Goal: Navigation & Orientation: Go to known website

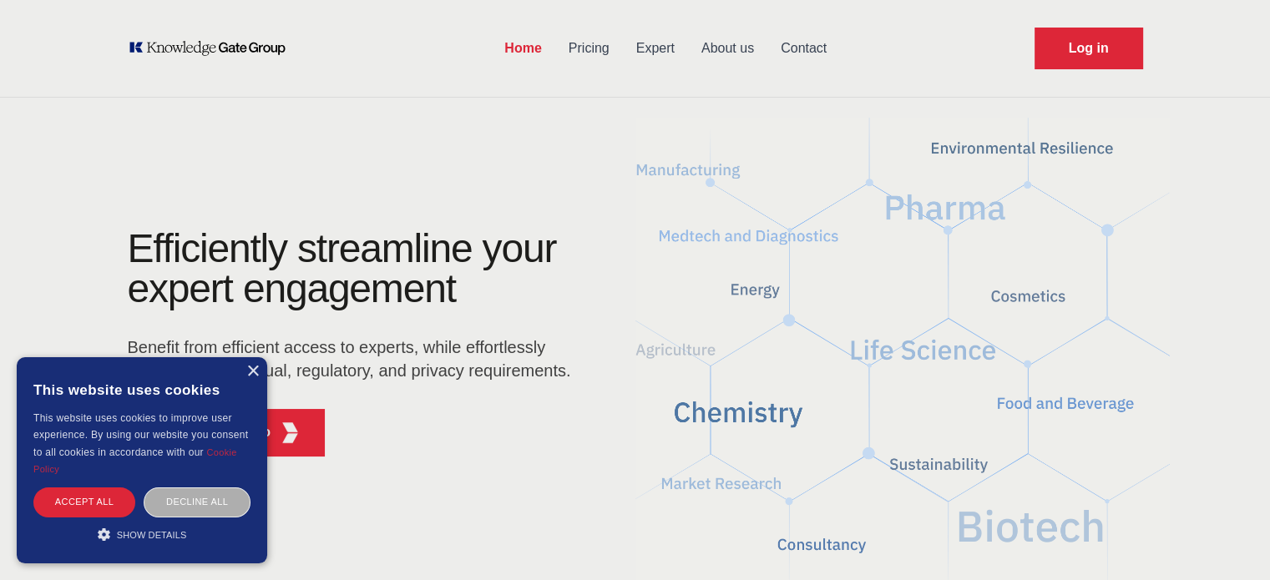
click at [209, 505] on div "Decline all" at bounding box center [197, 502] width 107 height 29
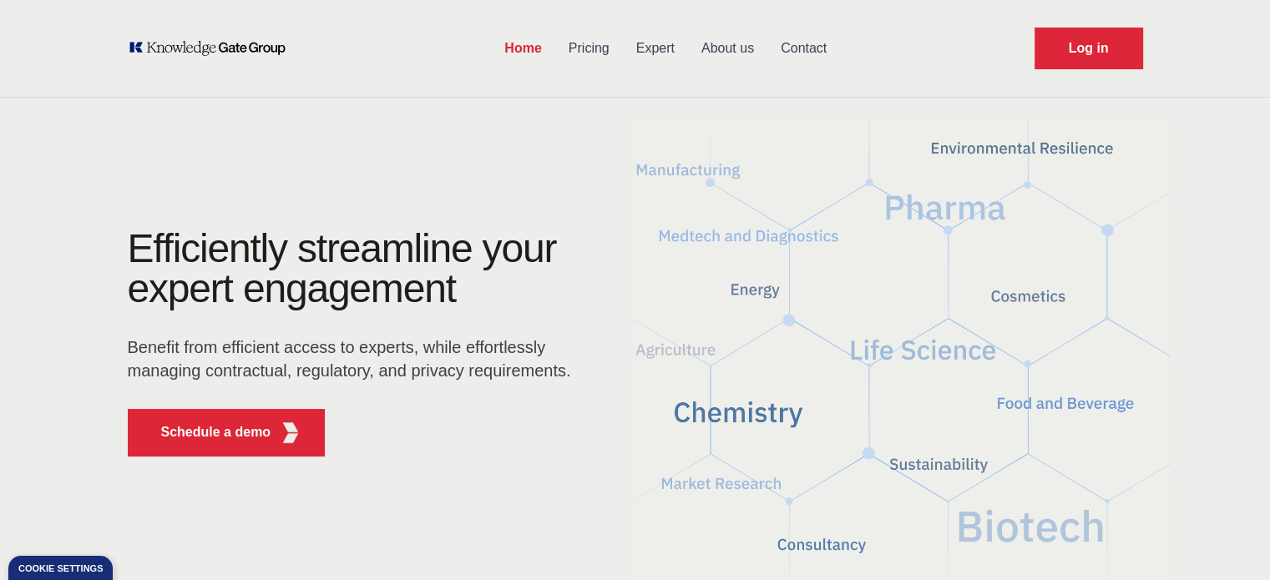
click at [195, 53] on icon "KOL Knowledge Platform: Talk to Key External Experts (KEE)" at bounding box center [207, 48] width 159 height 17
click at [198, 63] on div "Home Pricing Expert About us Contact Log in" at bounding box center [635, 48] width 1069 height 97
click at [209, 48] on icon "KOL Knowledge Platform: Talk to Key External Experts (KEE)" at bounding box center [224, 48] width 120 height 15
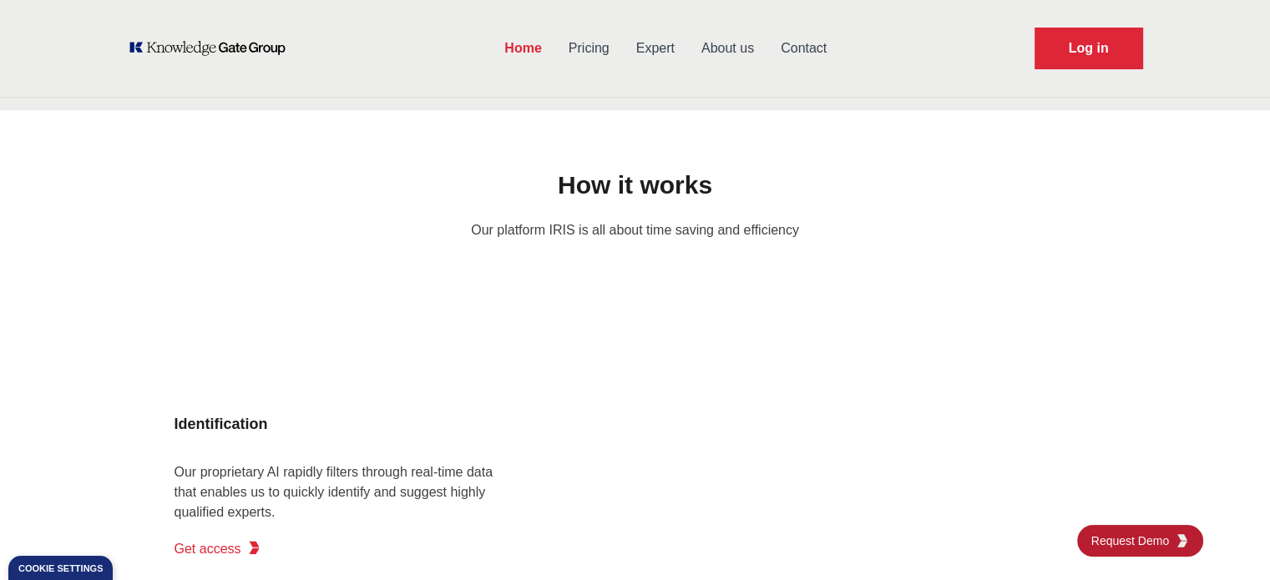
scroll to position [1192, 0]
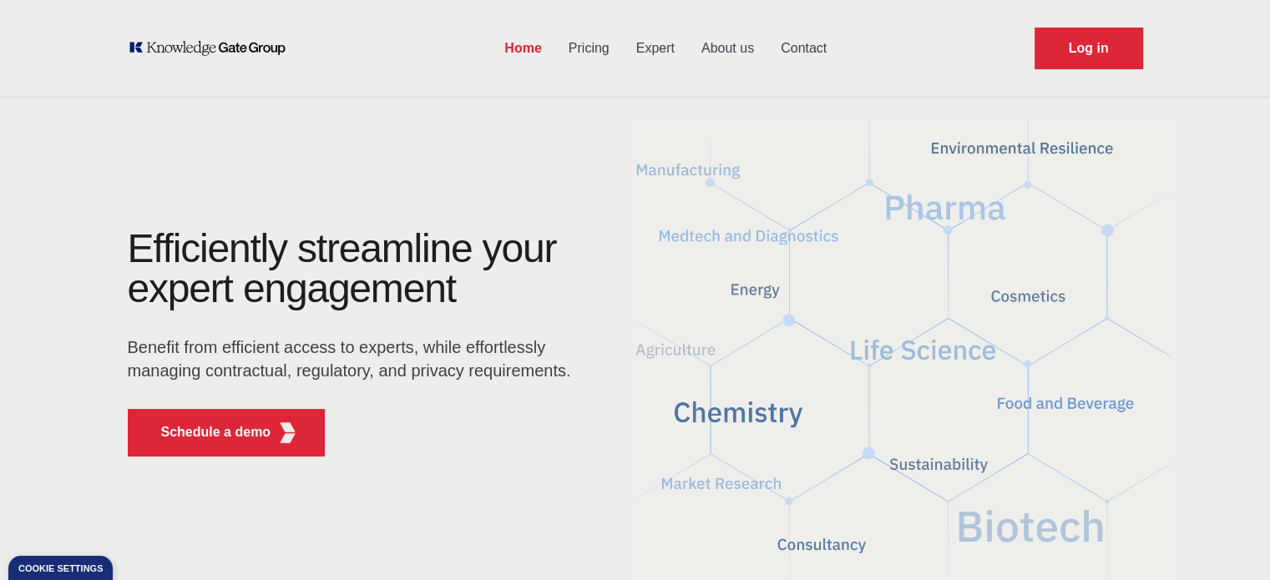
click at [509, 67] on link "Home" at bounding box center [522, 48] width 63 height 43
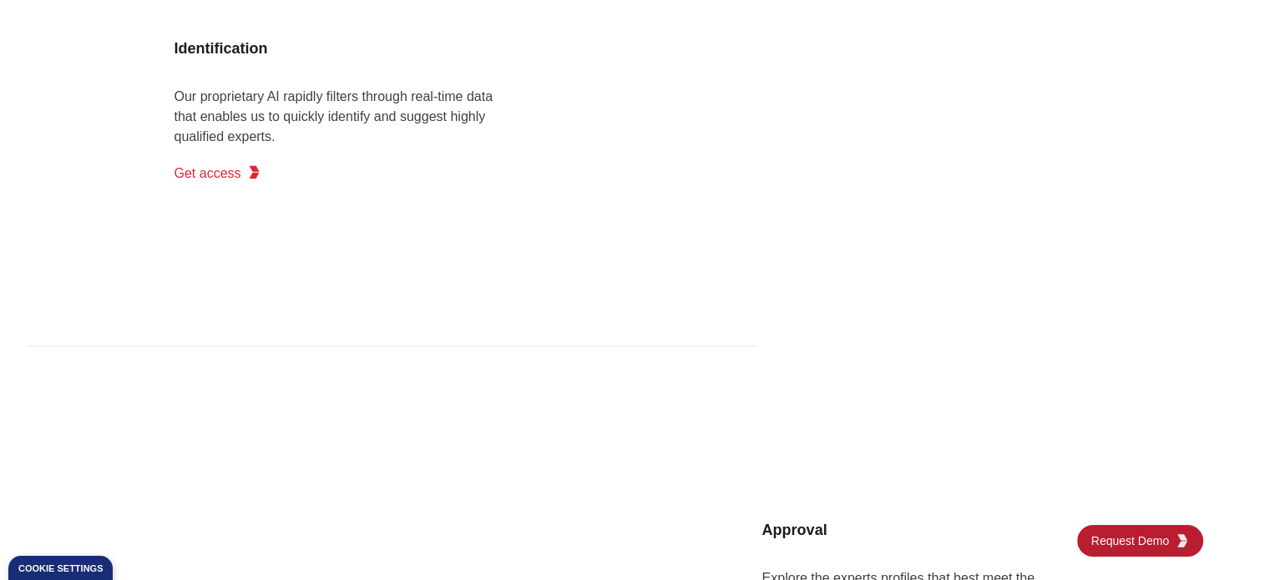
scroll to position [1603, 0]
